Goal: Transaction & Acquisition: Book appointment/travel/reservation

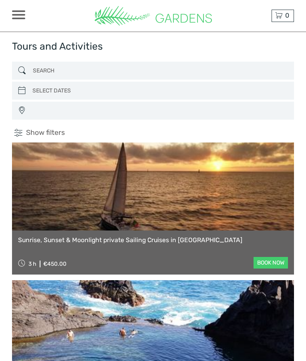
select select
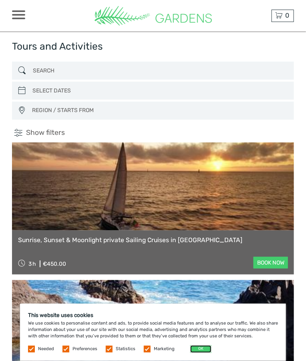
click at [200, 348] on button "OK" at bounding box center [200, 349] width 21 height 8
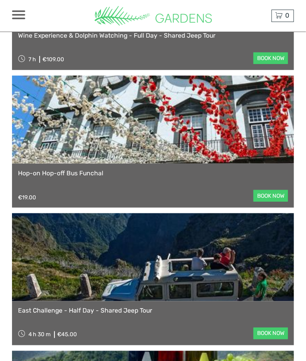
scroll to position [1446, 0]
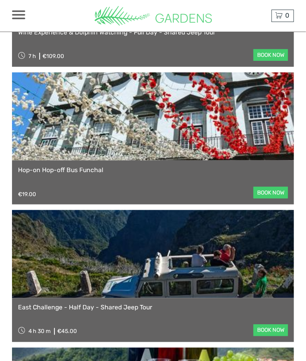
click at [138, 306] on link "East Challenge - Half Day - Shared Jeep Tour" at bounding box center [153, 308] width 270 height 8
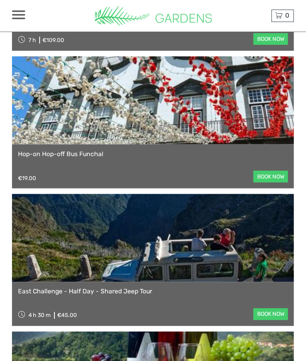
scroll to position [1479, 0]
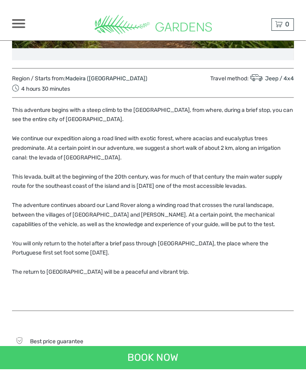
scroll to position [253, 0]
